Goal: Task Accomplishment & Management: Complete application form

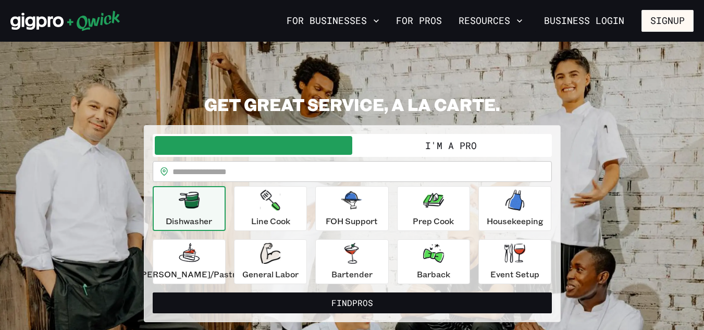
scroll to position [52, 0]
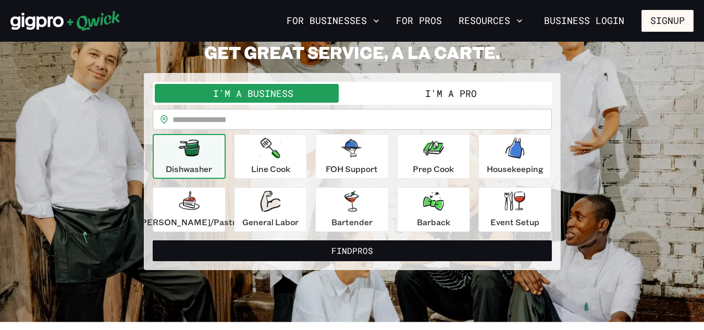
click at [474, 100] on button "I'm a Pro" at bounding box center [451, 93] width 198 height 19
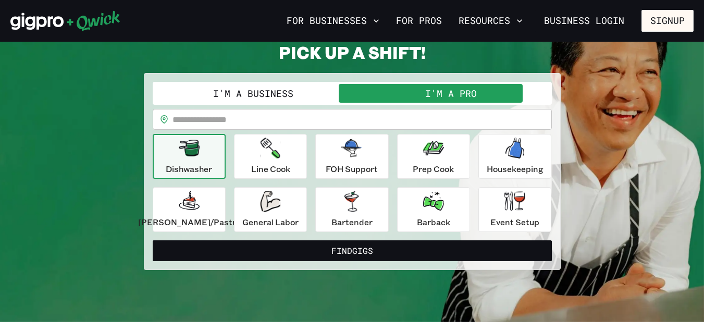
click at [287, 99] on button "I'm a Business" at bounding box center [254, 93] width 198 height 19
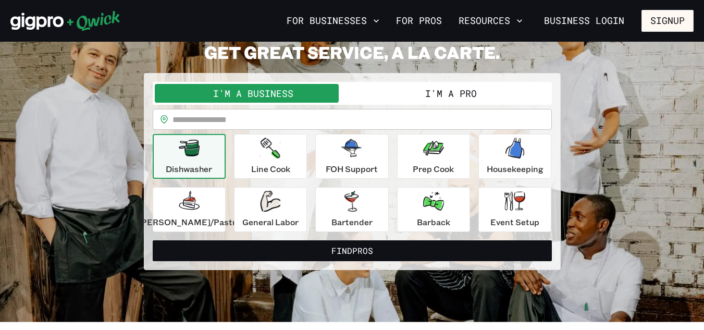
click at [424, 98] on button "I'm a Pro" at bounding box center [451, 93] width 198 height 19
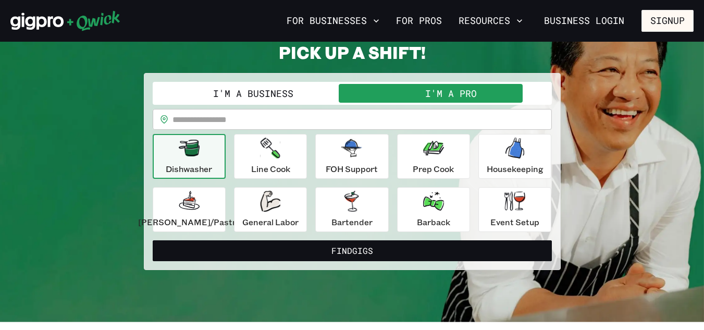
scroll to position [0, 0]
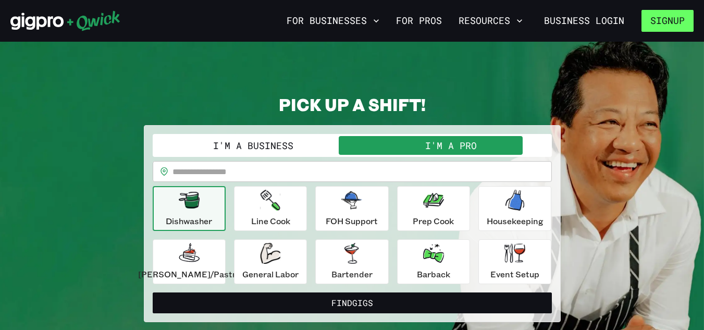
click at [666, 23] on button "Signup" at bounding box center [668, 21] width 52 height 22
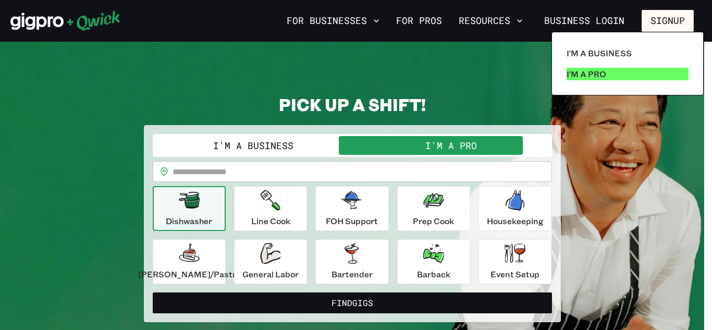
click at [597, 73] on p "I'm a Pro" at bounding box center [587, 74] width 40 height 13
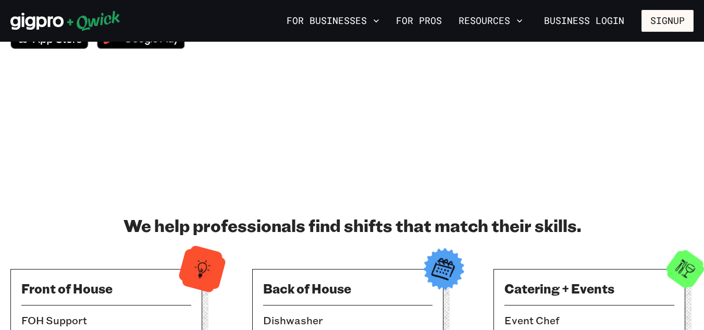
scroll to position [104, 0]
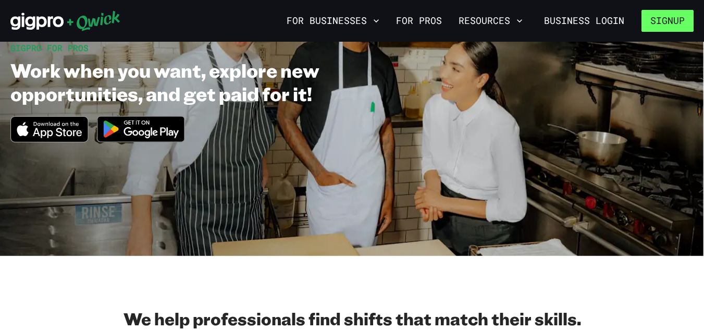
click at [663, 21] on button "Signup" at bounding box center [668, 21] width 52 height 22
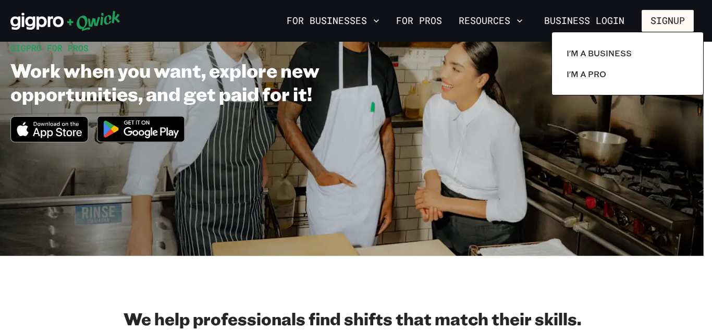
click at [534, 120] on div at bounding box center [356, 165] width 712 height 330
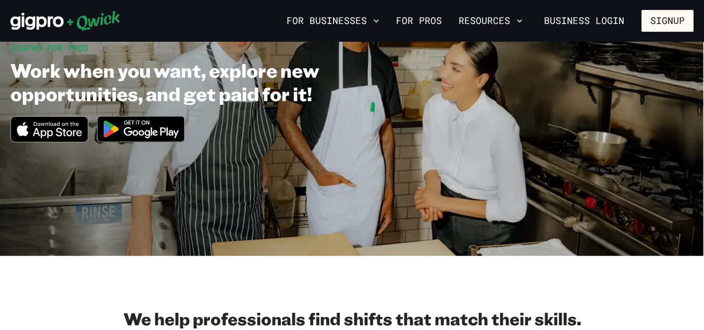
scroll to position [313, 0]
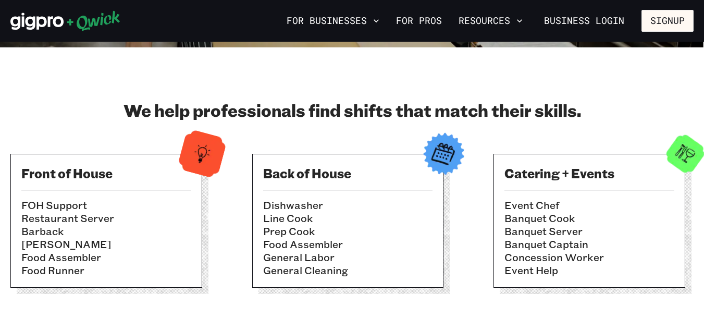
click at [542, 181] on h3 "Catering + Events" at bounding box center [590, 173] width 170 height 17
click at [539, 233] on li "Banquet Server" at bounding box center [590, 231] width 170 height 13
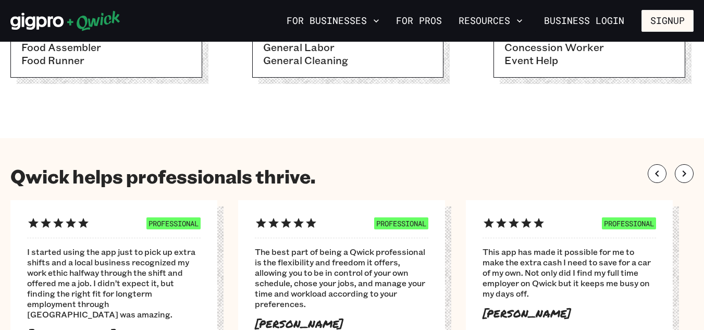
scroll to position [573, 0]
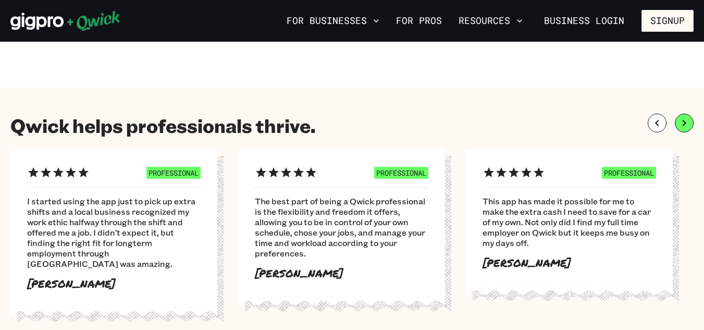
click at [679, 130] on button "button" at bounding box center [684, 123] width 19 height 19
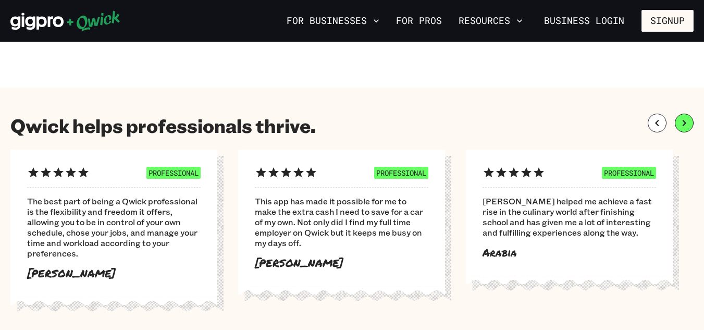
click at [679, 130] on button "button" at bounding box center [684, 123] width 19 height 19
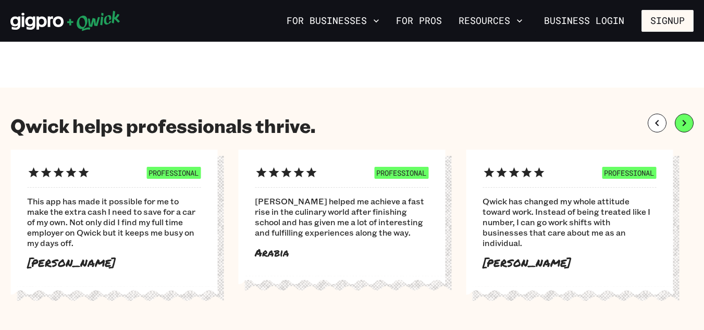
click at [679, 130] on button "button" at bounding box center [684, 123] width 19 height 19
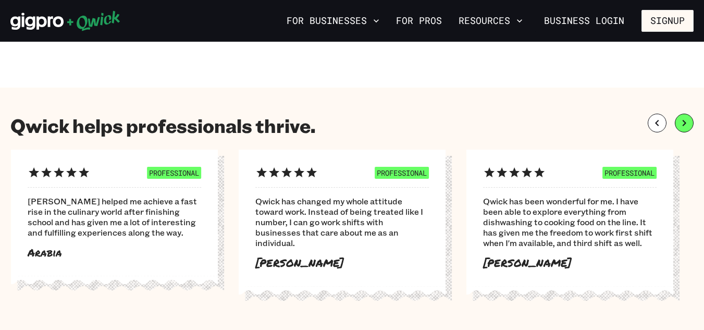
click at [679, 130] on button "button" at bounding box center [684, 123] width 19 height 19
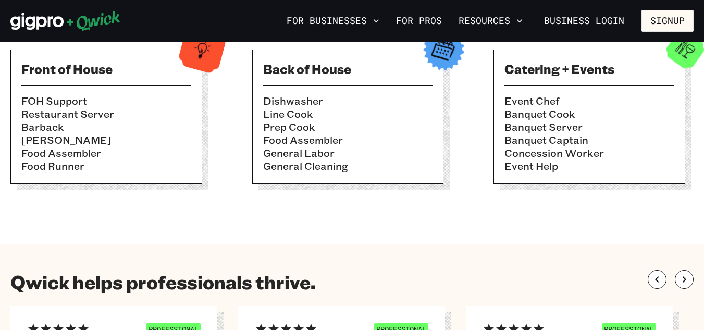
scroll to position [365, 0]
